Goal: Task Accomplishment & Management: Manage account settings

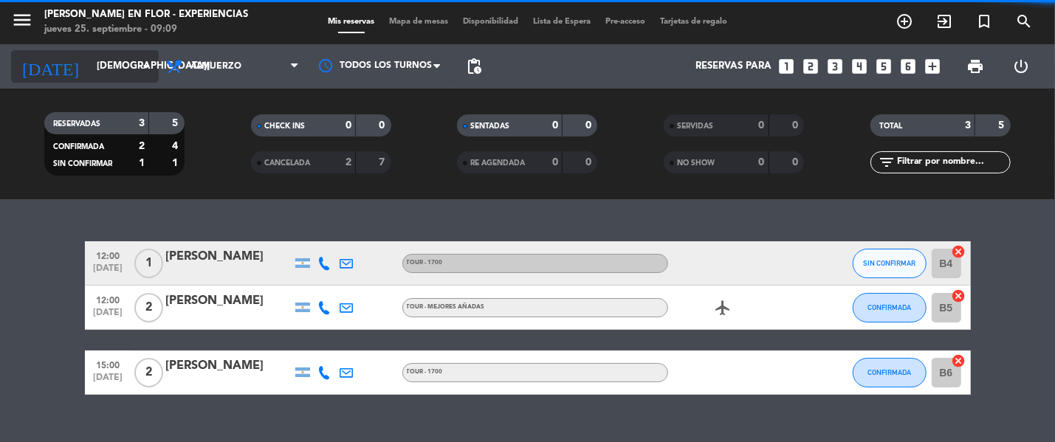
click at [142, 69] on icon "arrow_drop_down" at bounding box center [146, 67] width 18 height 18
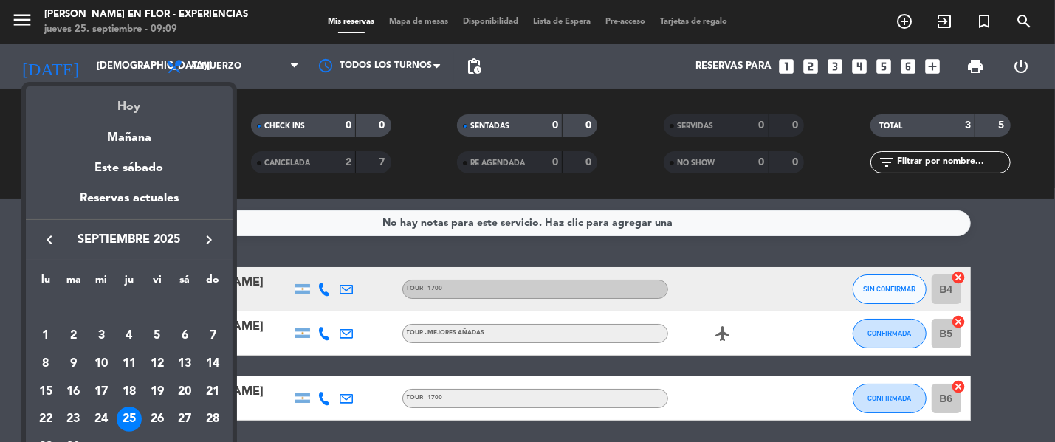
click at [149, 102] on div "Hoy" at bounding box center [129, 101] width 207 height 30
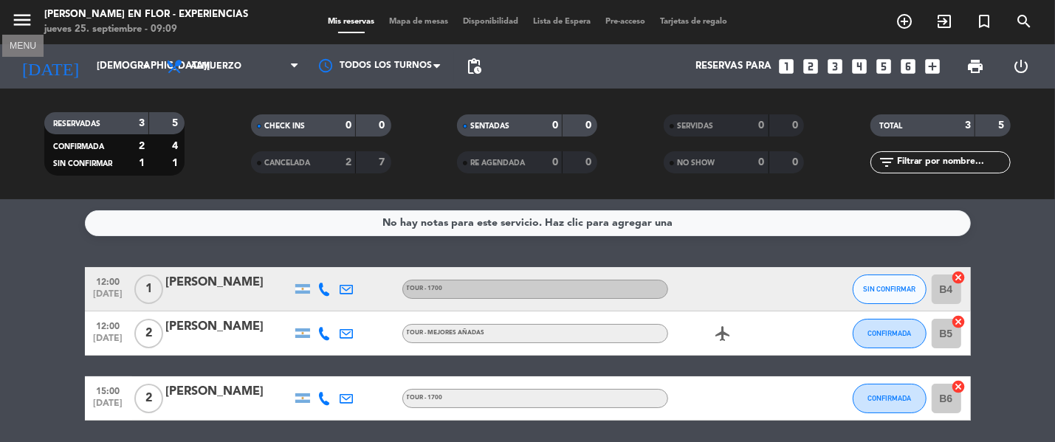
click at [25, 22] on icon "menu" at bounding box center [22, 20] width 22 height 22
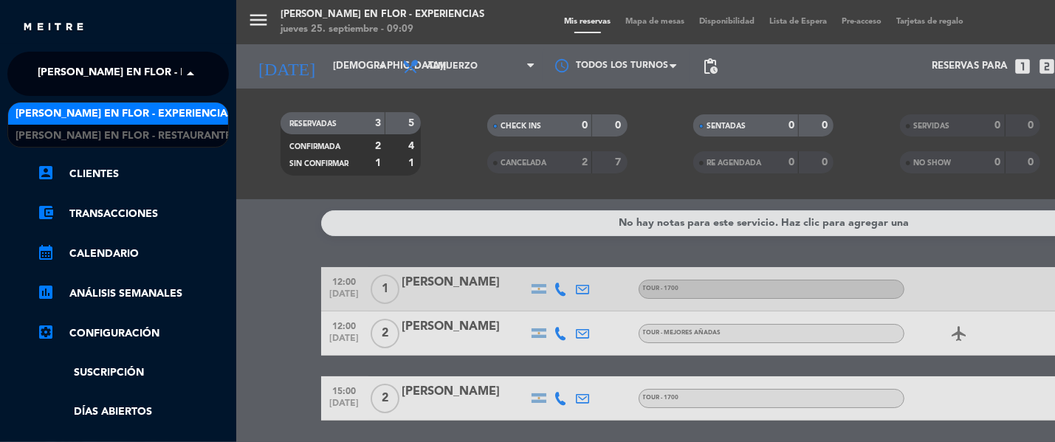
click at [126, 74] on span "[PERSON_NAME] en Flor - Experiencias" at bounding box center [147, 73] width 218 height 31
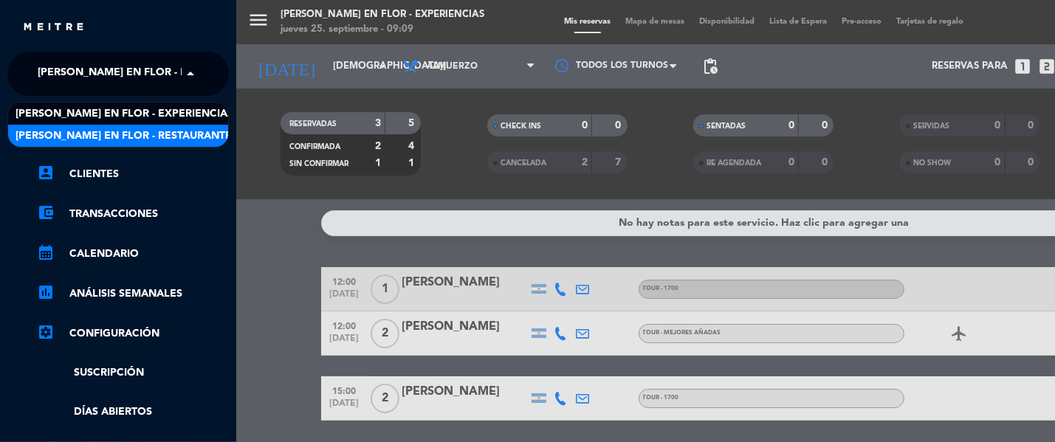
click at [162, 128] on span "[PERSON_NAME] en Flor - Restaurante" at bounding box center [123, 136] width 216 height 17
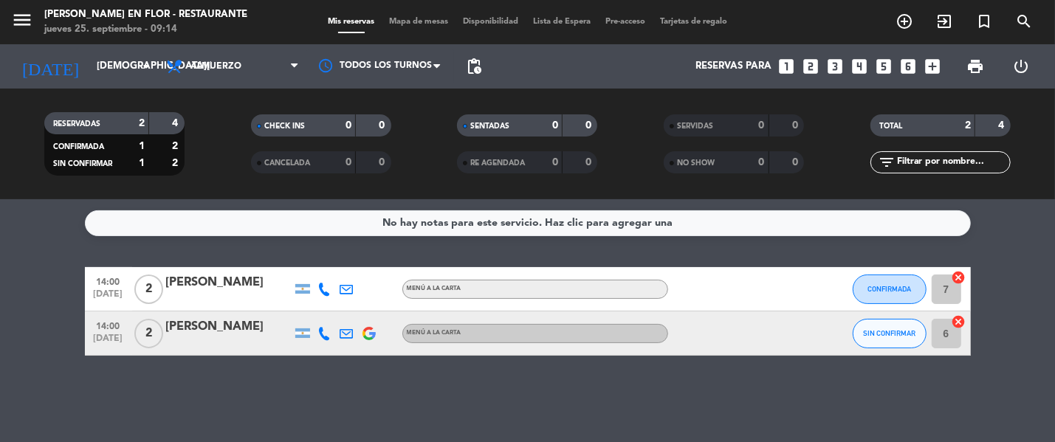
click at [261, 245] on div "No hay notas para este servicio. Haz clic para agregar una 14:00 [DATE] 2 [PERS…" at bounding box center [527, 320] width 1055 height 243
click at [101, 60] on input "[DEMOGRAPHIC_DATA][DATE]" at bounding box center [153, 66] width 129 height 27
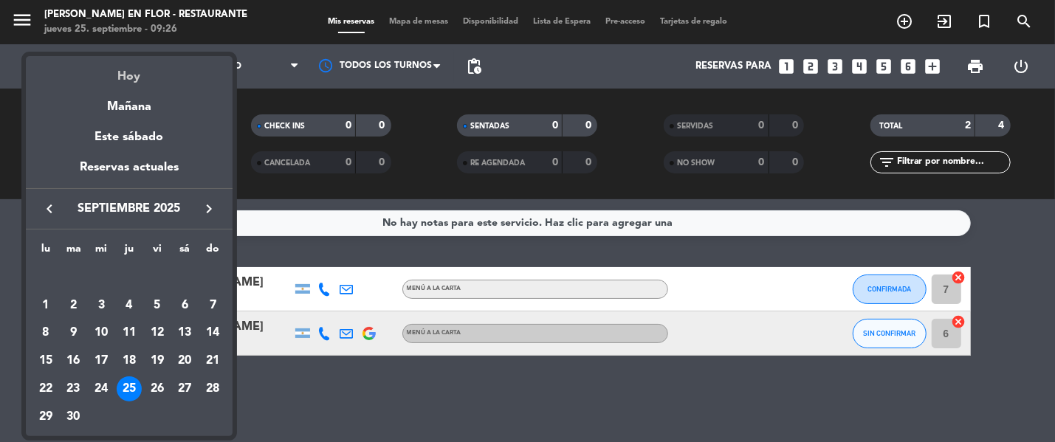
click at [134, 74] on div "Hoy" at bounding box center [129, 71] width 207 height 30
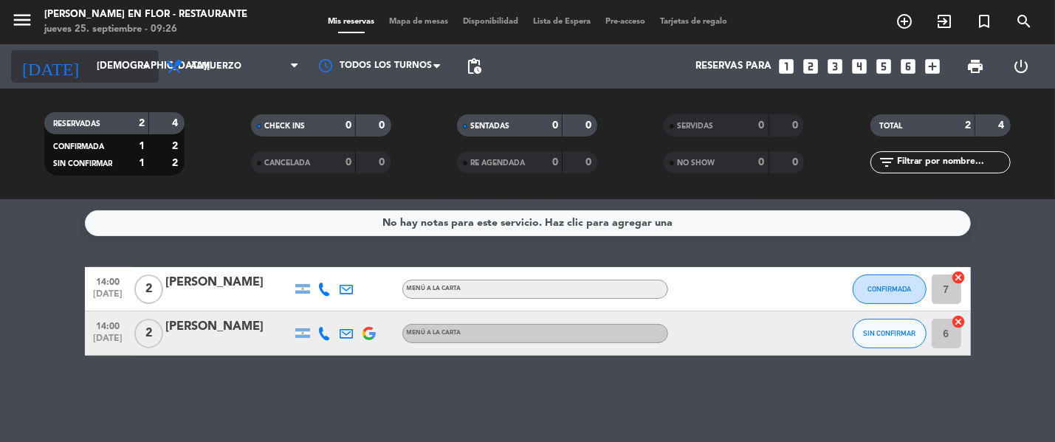
click at [114, 63] on input "[DEMOGRAPHIC_DATA][DATE]" at bounding box center [153, 66] width 129 height 27
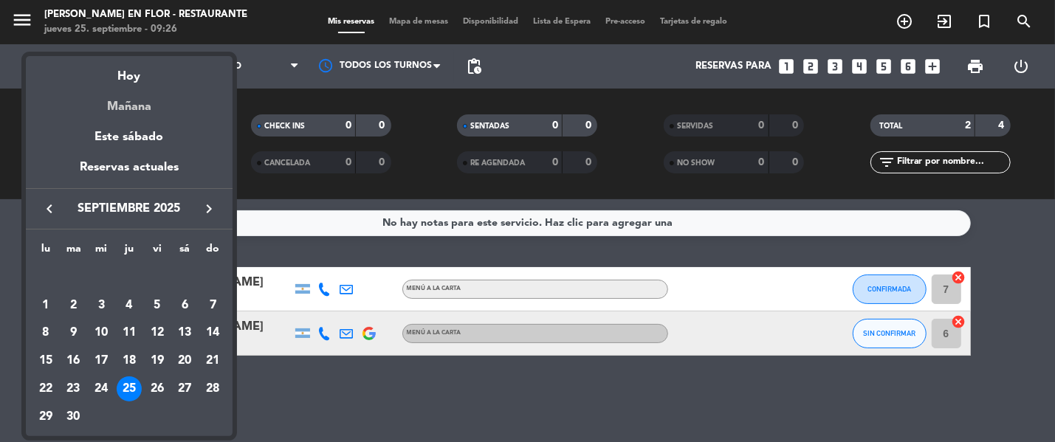
click at [139, 105] on div "Mañana" at bounding box center [129, 101] width 207 height 30
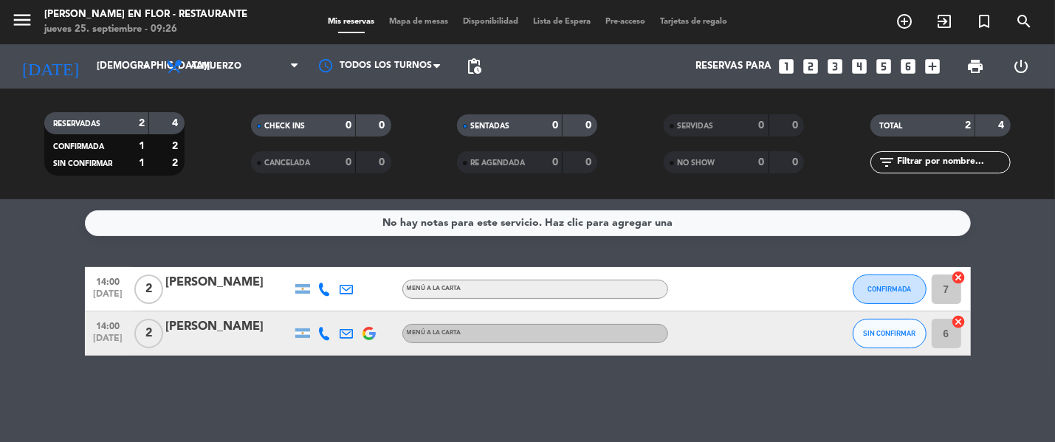
type input "[DATE]"
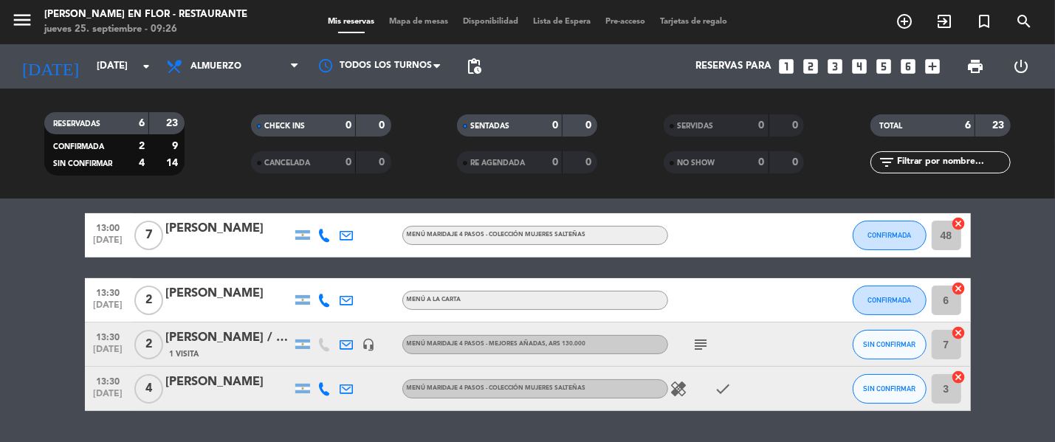
scroll to position [226, 0]
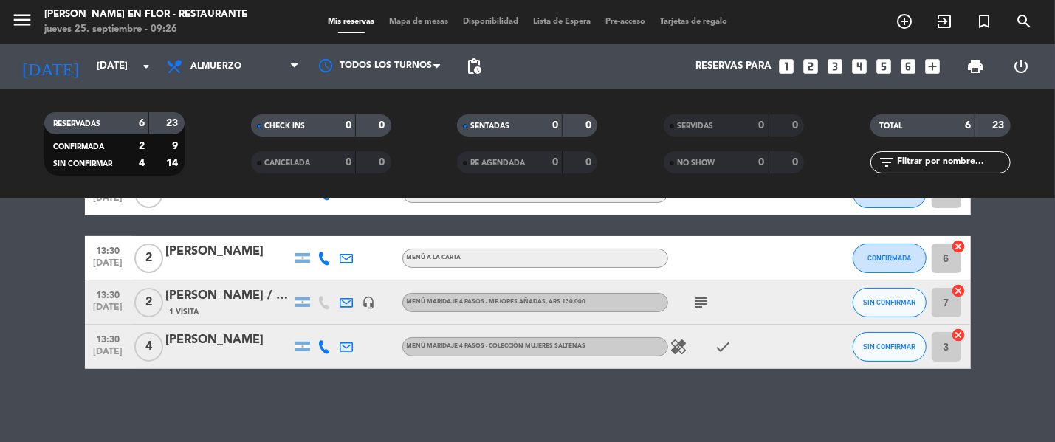
click at [682, 345] on icon "healing" at bounding box center [679, 347] width 18 height 18
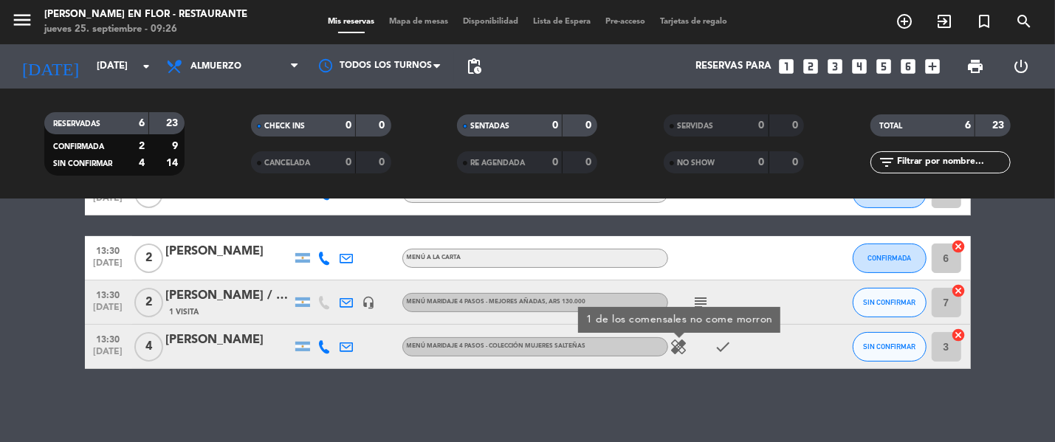
scroll to position [134, 0]
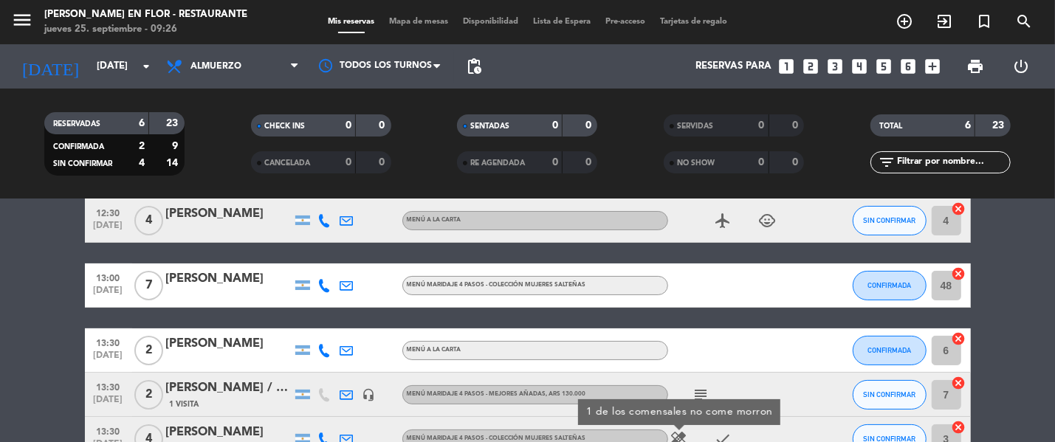
click at [684, 353] on div at bounding box center [734, 350] width 133 height 44
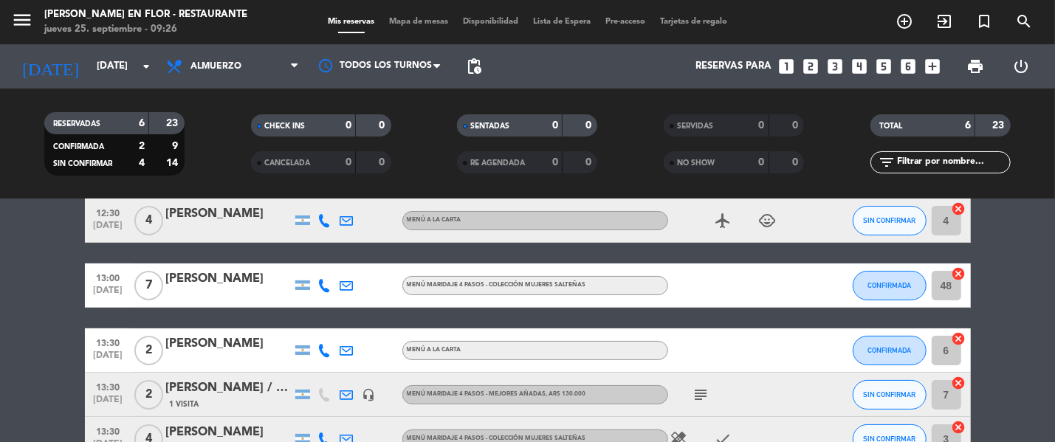
click at [701, 390] on icon "subject" at bounding box center [701, 395] width 18 height 18
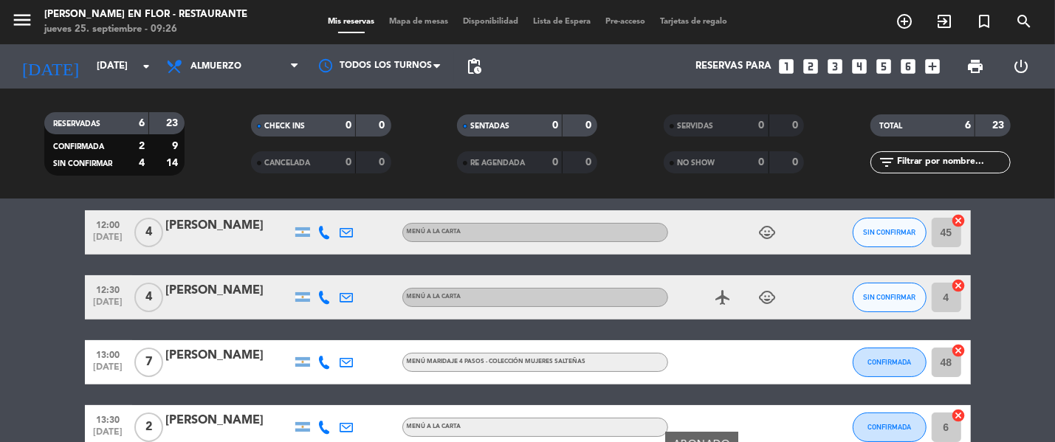
scroll to position [0, 0]
